Goal: Task Accomplishment & Management: Manage account settings

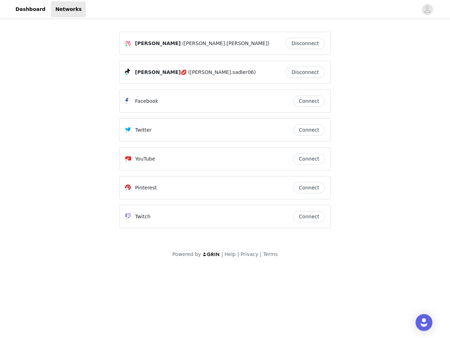
click at [225, 133] on div "Twitter" at bounding box center [209, 130] width 168 height 8
click at [225, 9] on div at bounding box center [252, 9] width 332 height 16
click at [428, 9] on icon "avatar" at bounding box center [427, 9] width 7 height 11
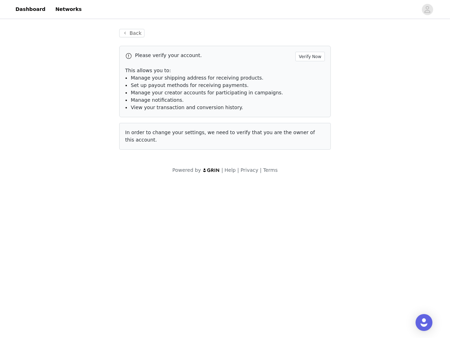
click at [307, 43] on div "Back Please verify your account. Verify Now This allows you to: Manage your shi…" at bounding box center [225, 88] width 229 height 137
click at [307, 72] on p "This allows you to:" at bounding box center [225, 70] width 200 height 7
click at [309, 101] on li "Manage notifications." at bounding box center [228, 99] width 194 height 7
click at [309, 130] on span "In order to change your settings, we need to verify that you are the owner of t…" at bounding box center [220, 135] width 190 height 13
click at [309, 159] on div "Back Please verify your account. Verify Now This allows you to: Manage your shi…" at bounding box center [225, 93] width 229 height 146
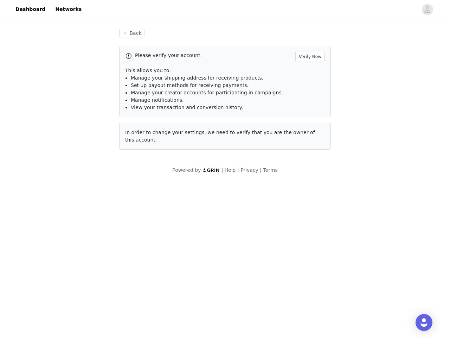
click at [309, 187] on body "Dashboard Networks Back Please verify your account. Verify Now This allows you …" at bounding box center [225, 169] width 450 height 338
